Goal: Task Accomplishment & Management: Complete application form

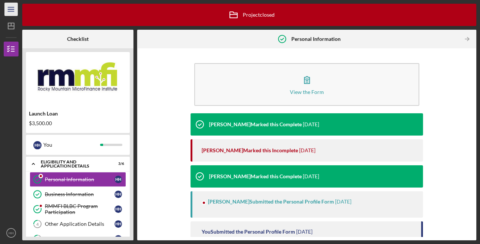
click at [13, 6] on icon "Icon/Menu" at bounding box center [11, 9] width 17 height 17
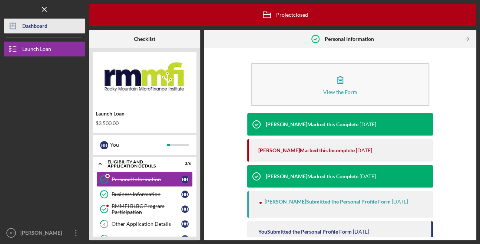
click at [52, 23] on button "Icon/Dashboard Dashboard" at bounding box center [45, 26] width 82 height 15
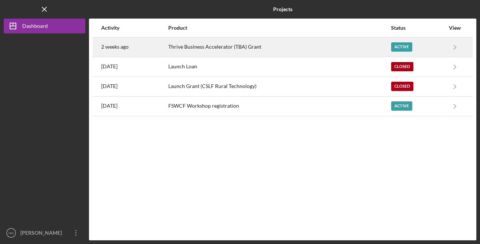
click at [259, 44] on div "Thrive Business Accelerator (TBA) Grant" at bounding box center [279, 47] width 222 height 19
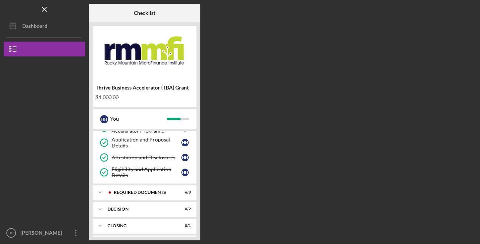
scroll to position [72, 0]
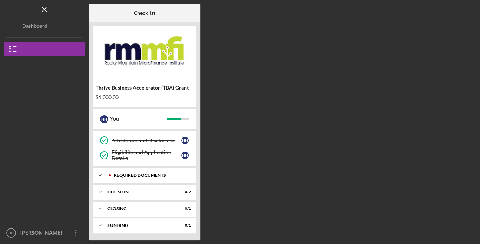
click at [142, 172] on div "Icon/Expander REQUIRED DOCUMENTS 6 / 8" at bounding box center [145, 175] width 104 height 15
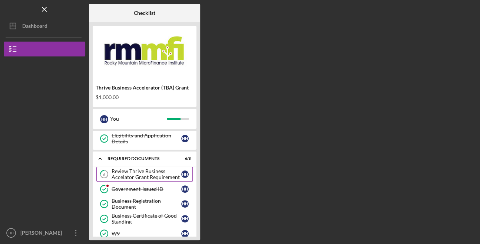
scroll to position [98, 0]
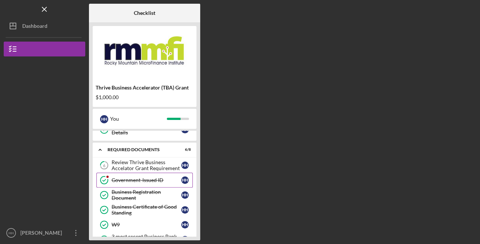
click at [149, 177] on div "Government-Issued ID" at bounding box center [147, 180] width 70 height 6
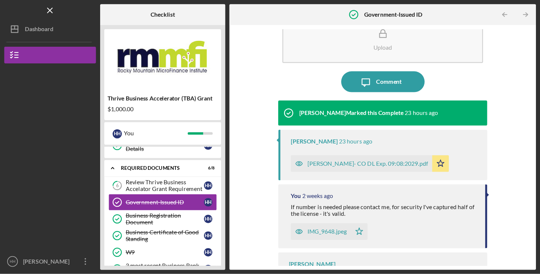
scroll to position [49, 0]
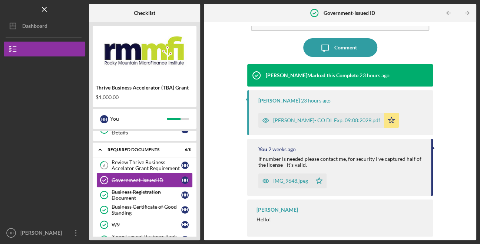
click at [308, 218] on div "Hello!" at bounding box center [341, 219] width 169 height 6
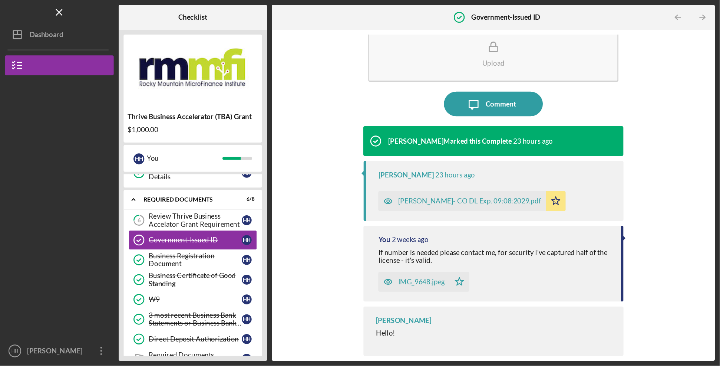
scroll to position [18, 0]
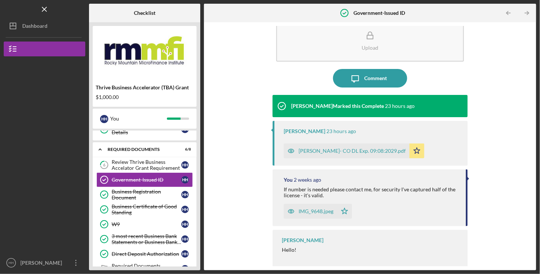
click at [344, 243] on div "[PERSON_NAME] Hello! Please submit a copy of a government-issued ID, for exampl…" at bounding box center [369, 248] width 195 height 37
click at [292, 240] on div "[PERSON_NAME]" at bounding box center [303, 240] width 42 height 6
click at [300, 243] on div "Hello!" at bounding box center [371, 250] width 178 height 6
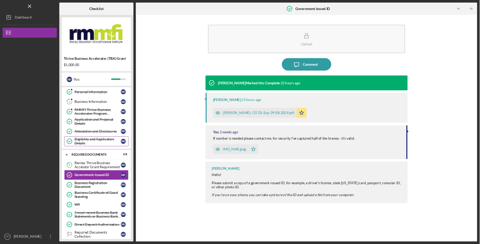
scroll to position [0, 0]
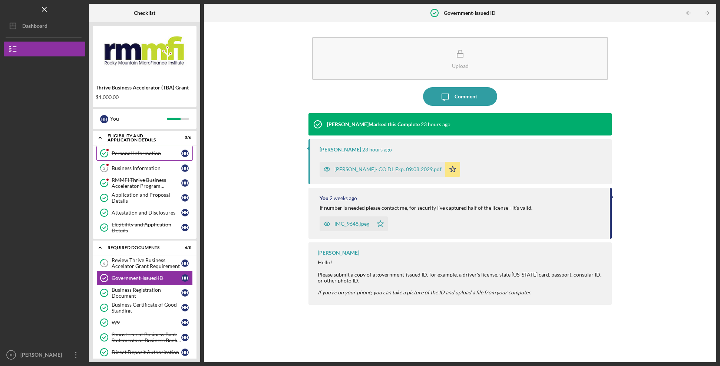
click at [129, 149] on link "Personal Information Personal Information H H" at bounding box center [144, 153] width 96 height 15
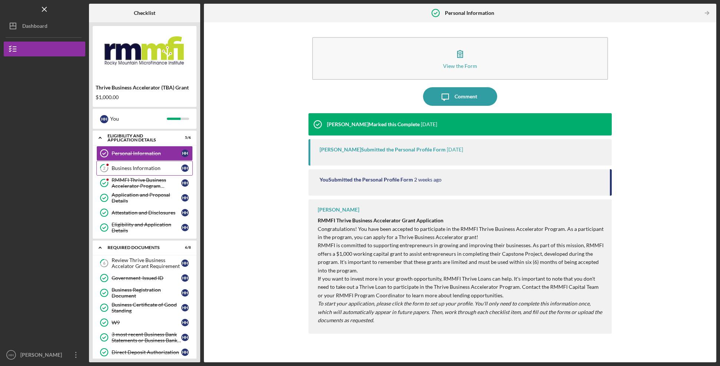
click at [159, 166] on link "2 Business Information H H" at bounding box center [144, 168] width 96 height 15
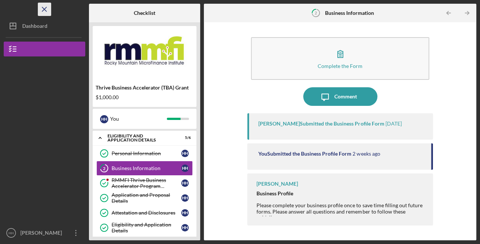
click at [44, 10] on icon "Icon/Menu Close" at bounding box center [44, 9] width 17 height 17
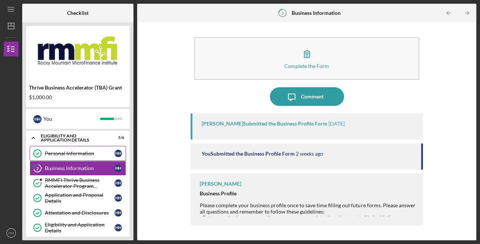
click at [75, 153] on div "Personal Information" at bounding box center [80, 153] width 70 height 6
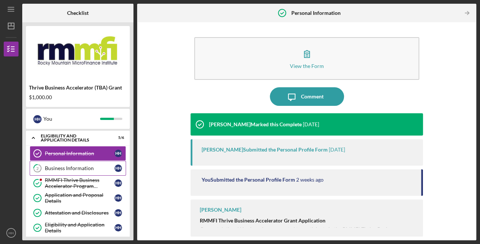
click at [79, 168] on div "Business Information" at bounding box center [80, 168] width 70 height 6
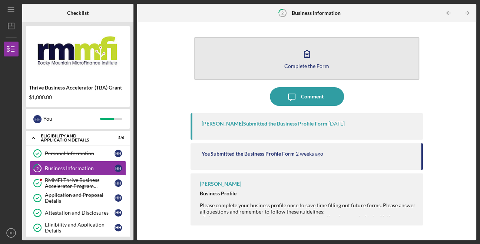
click at [309, 58] on icon "button" at bounding box center [307, 53] width 19 height 19
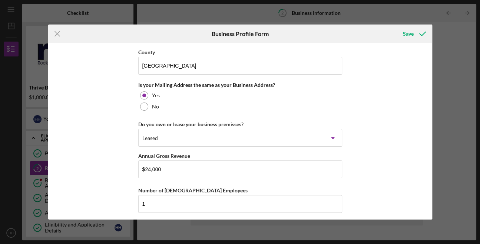
scroll to position [578, 0]
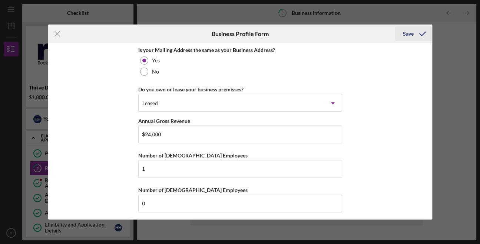
click at [410, 32] on div "Save" at bounding box center [408, 33] width 11 height 15
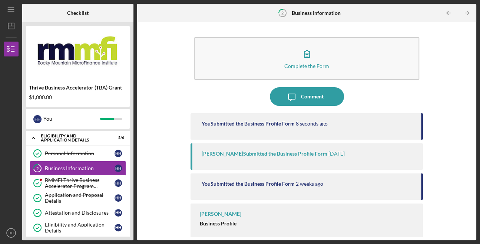
scroll to position [4, 0]
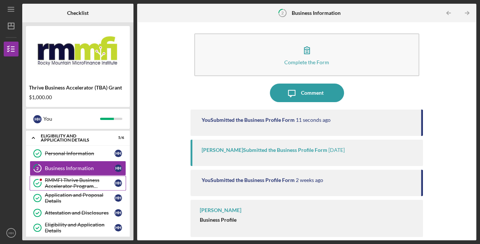
click at [101, 181] on div "RMMFI Thrive Business Accelerator Program Participation" at bounding box center [80, 183] width 70 height 12
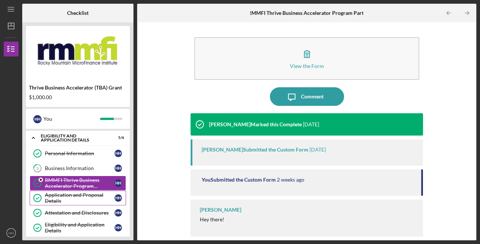
click at [97, 199] on div "Application and Proposal Details" at bounding box center [80, 198] width 70 height 12
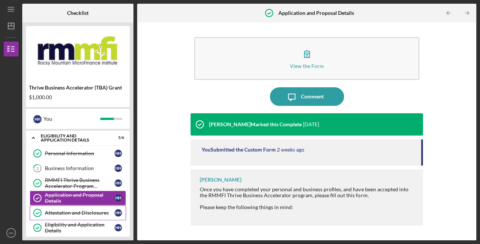
click at [86, 214] on div "Attestation and Disclosures" at bounding box center [80, 212] width 70 height 6
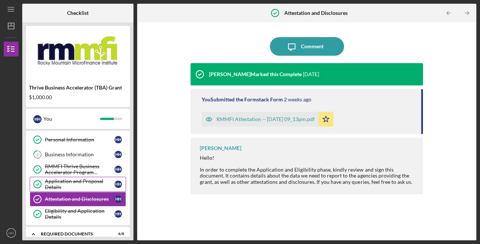
scroll to position [14, 0]
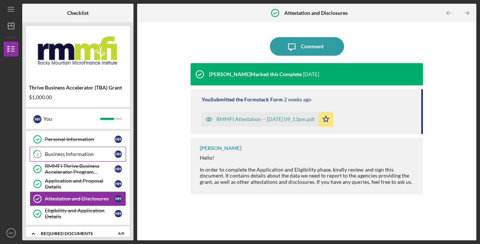
click at [93, 154] on div "Business Information" at bounding box center [80, 154] width 70 height 6
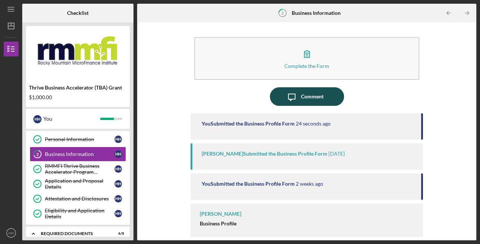
click at [314, 96] on div "Comment" at bounding box center [312, 96] width 23 height 19
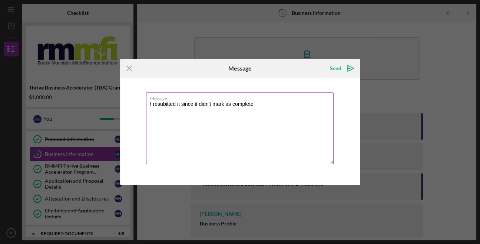
click at [168, 105] on textarea "I resubitted it since it didn't mark as complete" at bounding box center [240, 128] width 188 height 72
click at [271, 104] on textarea "I resubmitted it since it didn't mark as complete" at bounding box center [240, 128] width 188 height 72
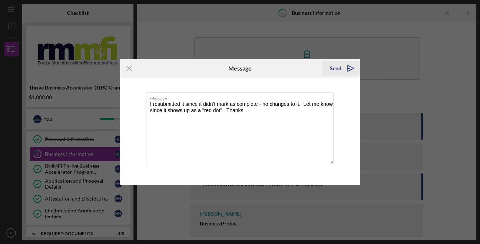
type textarea "I resubmitted it since it didn't mark as complete - no changes to it. Let me kn…"
click at [338, 67] on div "Send" at bounding box center [335, 68] width 11 height 15
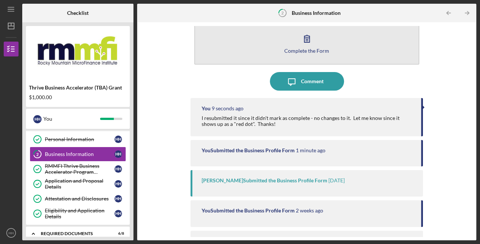
scroll to position [16, 0]
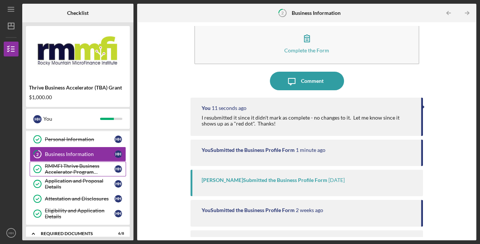
click at [85, 165] on div "RMMFI Thrive Business Accelerator Program Participation" at bounding box center [80, 169] width 70 height 12
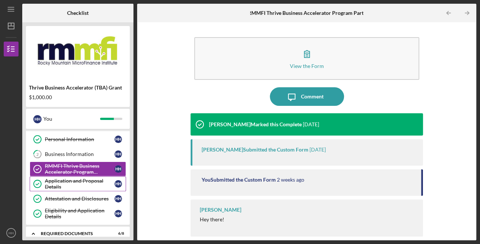
click at [76, 187] on div "Application and Proposal Details" at bounding box center [80, 184] width 70 height 12
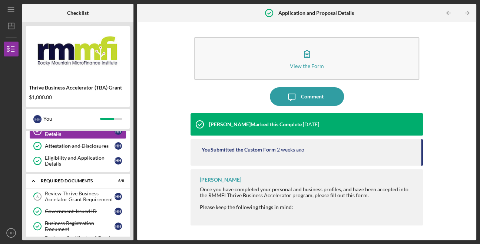
scroll to position [66, 0]
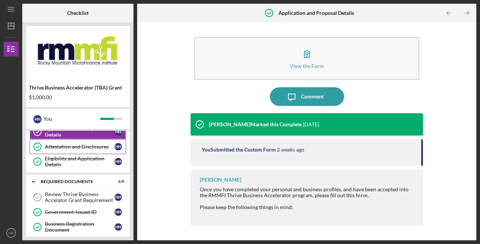
click at [78, 146] on div "Attestation and Disclosures" at bounding box center [80, 146] width 70 height 6
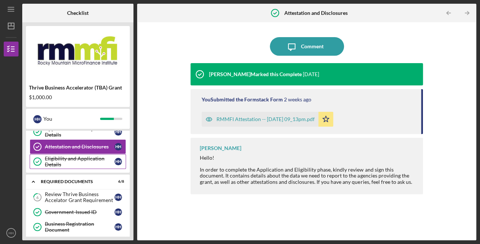
click at [73, 162] on div "Eligibility and Application Details" at bounding box center [80, 161] width 70 height 12
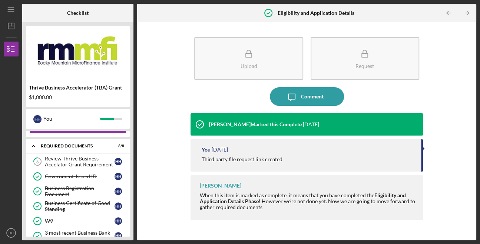
scroll to position [101, 0]
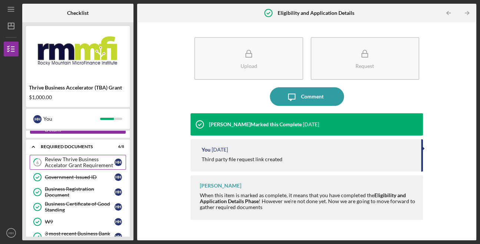
click at [80, 165] on div "Review Thrive Business Accelator Grant Requirement" at bounding box center [80, 162] width 70 height 12
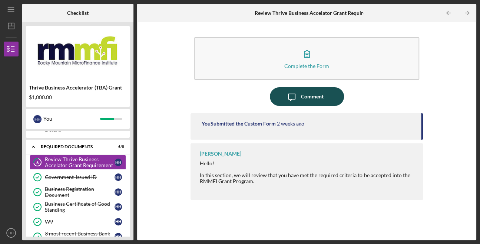
click at [298, 95] on icon "Icon/Message" at bounding box center [292, 96] width 19 height 19
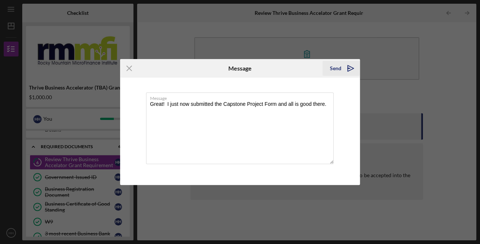
type textarea "Great! I just now submitted the Capstone Project Form and all is good there."
click at [348, 67] on icon "Icon/icon-invite-send" at bounding box center [350, 68] width 19 height 19
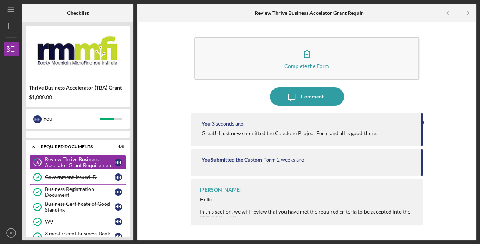
click at [83, 174] on div "Government-Issued ID" at bounding box center [80, 177] width 70 height 6
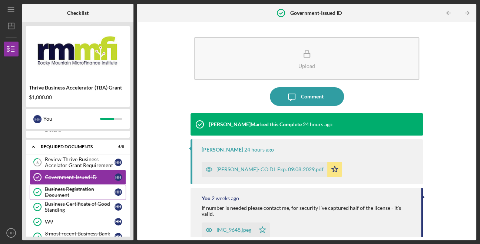
click at [79, 187] on div "Business Registration Document" at bounding box center [80, 192] width 70 height 12
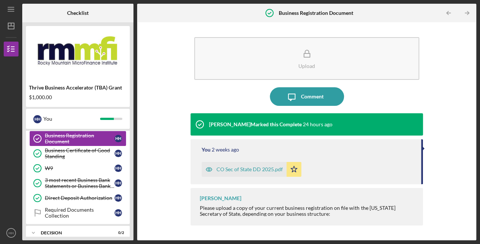
scroll to position [156, 0]
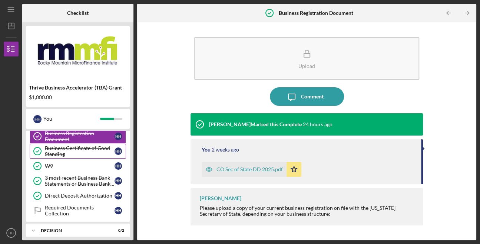
click at [85, 154] on div "Business Certificate of Good Standing" at bounding box center [80, 151] width 70 height 12
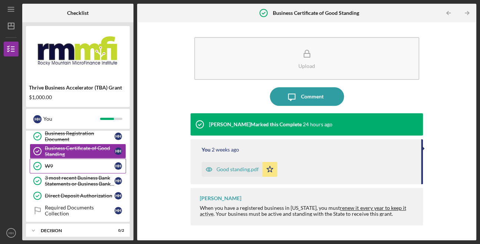
click at [84, 164] on div "W9" at bounding box center [80, 166] width 70 height 6
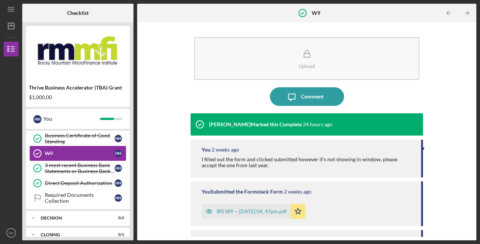
scroll to position [193, 0]
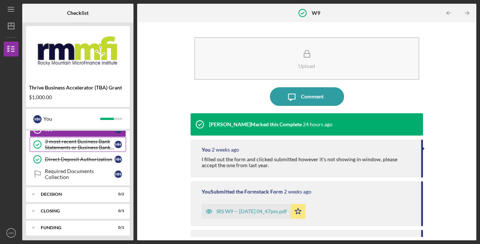
click at [85, 145] on div "3 most recent Business Bank Statements or Business Bank Account Supporting Docu…" at bounding box center [80, 144] width 70 height 12
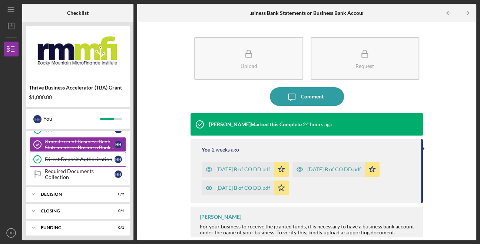
click at [83, 158] on div "Direct Deposit Authorization" at bounding box center [80, 159] width 70 height 6
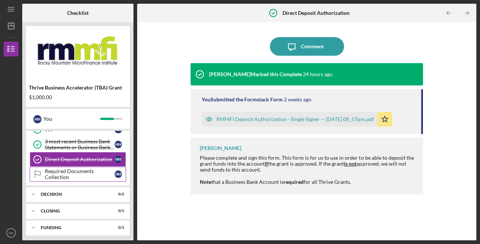
click at [83, 169] on div "Required Documents Collection" at bounding box center [80, 174] width 70 height 12
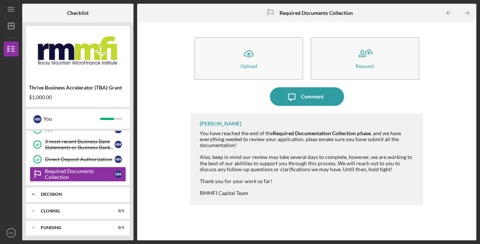
click at [79, 192] on div "DECISION" at bounding box center [81, 194] width 80 height 4
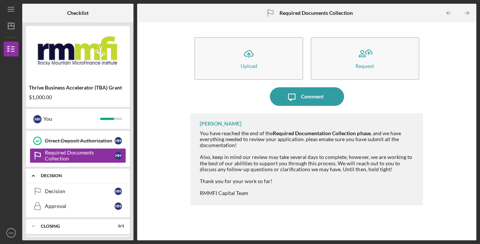
scroll to position [226, 0]
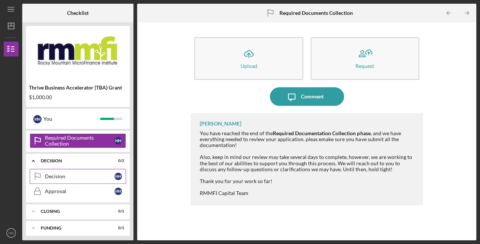
click at [79, 173] on div "Decision" at bounding box center [80, 176] width 70 height 6
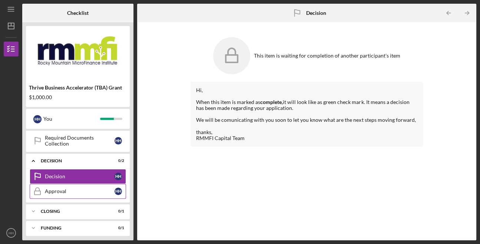
click at [66, 188] on div "Approval" at bounding box center [80, 191] width 70 height 6
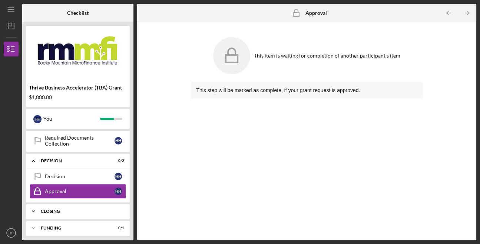
click at [77, 209] on div "CLOSING" at bounding box center [81, 211] width 80 height 4
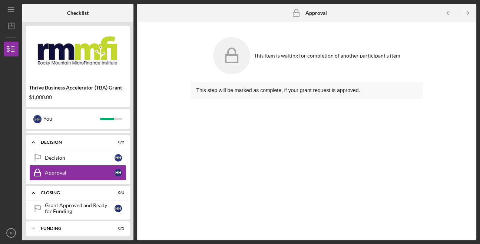
scroll to position [244, 0]
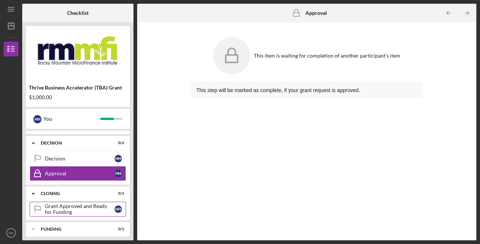
click at [84, 209] on div "Grant Approved and Ready for Funding" at bounding box center [80, 209] width 70 height 12
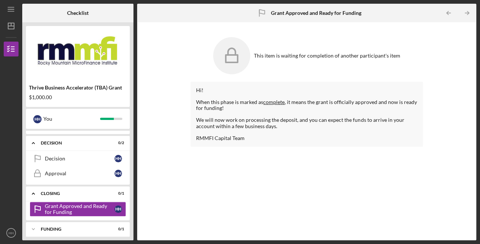
scroll to position [245, 0]
click at [77, 221] on div "Icon/Expander Funding 0 / 1" at bounding box center [78, 228] width 104 height 15
click at [77, 228] on div "Icon/Expander Funding 0 / 1" at bounding box center [78, 228] width 104 height 15
click at [113, 226] on div "Funding" at bounding box center [81, 228] width 80 height 4
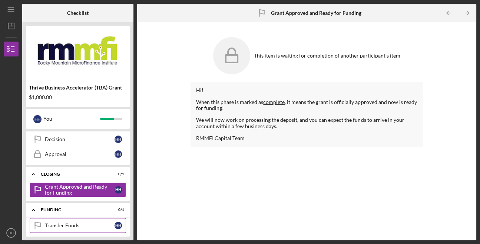
click at [86, 222] on div "Transfer Funds" at bounding box center [80, 225] width 70 height 6
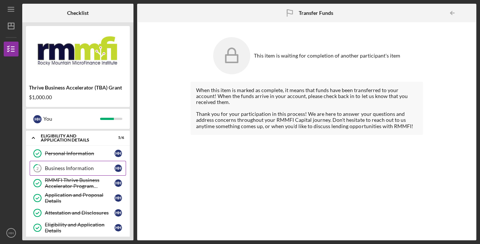
click at [54, 168] on div "Business Information" at bounding box center [80, 168] width 70 height 6
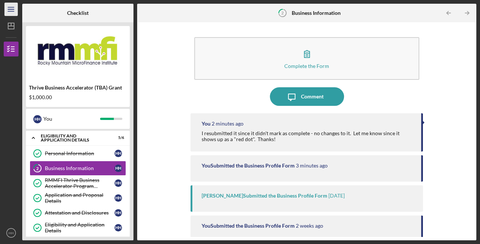
click at [14, 9] on icon "Icon/Menu" at bounding box center [11, 9] width 17 height 17
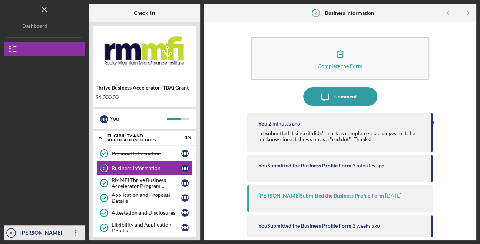
click at [42, 231] on div "[PERSON_NAME]" at bounding box center [43, 233] width 48 height 17
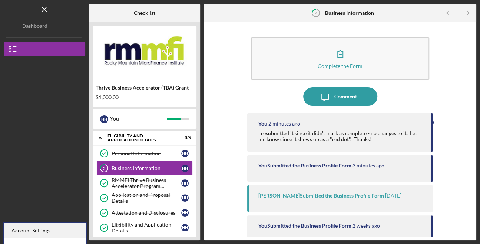
click at [72, 231] on div "Account Settings" at bounding box center [45, 230] width 82 height 15
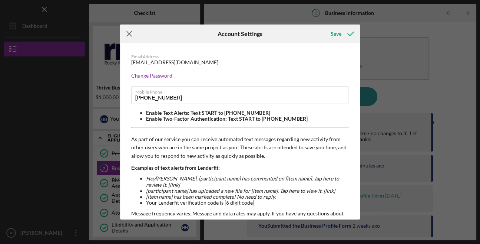
click at [130, 31] on icon "Icon/Menu Close" at bounding box center [129, 33] width 19 height 19
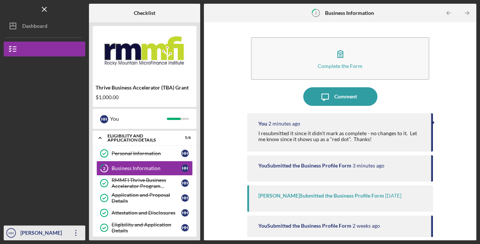
click at [11, 232] on text "HH" at bounding box center [11, 233] width 5 height 4
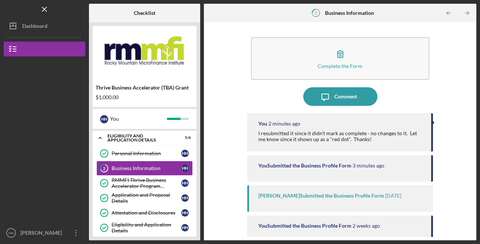
click at [80, 191] on div at bounding box center [45, 183] width 82 height 85
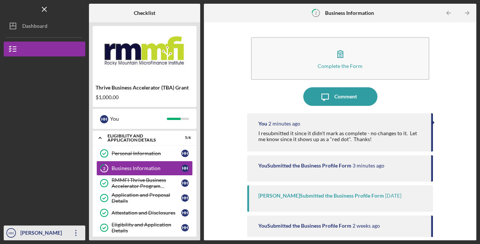
click at [80, 235] on icon "Icon/Overflow" at bounding box center [76, 232] width 19 height 19
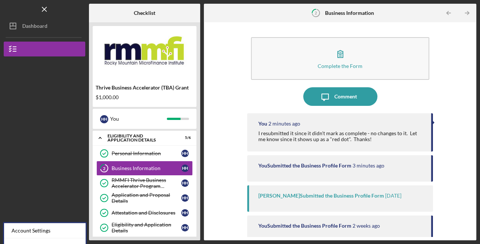
click at [73, 162] on div at bounding box center [45, 183] width 82 height 85
